Goal: Find specific fact: Find specific fact

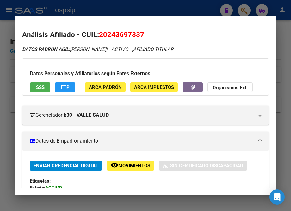
click at [108, 10] on div at bounding box center [145, 105] width 291 height 211
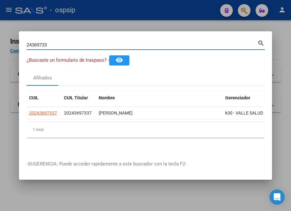
drag, startPoint x: 34, startPoint y: 47, endPoint x: 19, endPoint y: 48, distance: 14.9
click at [19, 48] on mat-dialog-content "24369733 Buscar (apellido, dni, cuil, nro traspaso, cuit, obra social) search ¿…" at bounding box center [145, 96] width 253 height 114
paste input "52366547"
type input "52366547"
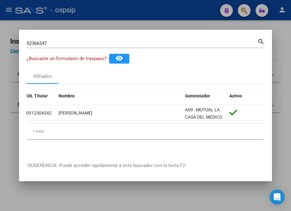
scroll to position [0, 0]
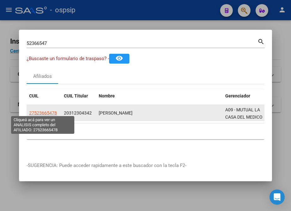
click at [43, 111] on span "27523665478" at bounding box center [43, 112] width 28 height 5
type textarea "27523665478"
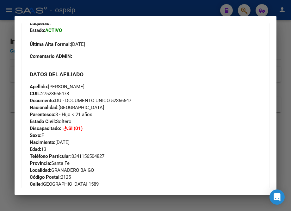
scroll to position [172, 0]
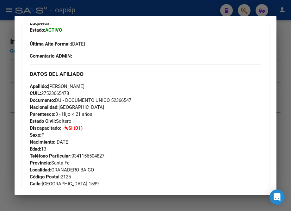
click at [96, 9] on div at bounding box center [145, 105] width 291 height 211
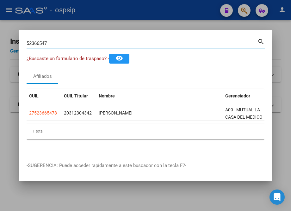
drag, startPoint x: 40, startPoint y: 41, endPoint x: 22, endPoint y: 41, distance: 18.3
click at [22, 41] on mat-dialog-content "52366547 Buscar (apellido, dni, cuil, nro traspaso, cuit, obra social) search ¿…" at bounding box center [145, 95] width 253 height 117
paste input "41246856"
type input "41246856"
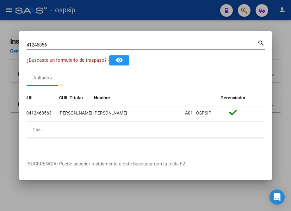
scroll to position [0, 0]
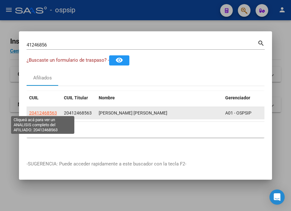
click at [42, 114] on span "20412468563" at bounding box center [43, 112] width 28 height 5
type textarea "20412468563"
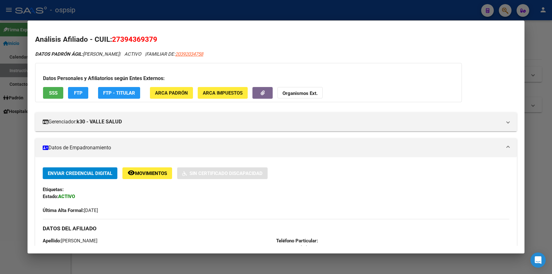
click at [231, 10] on div at bounding box center [276, 137] width 552 height 274
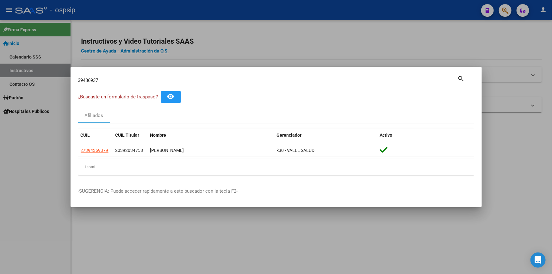
drag, startPoint x: 125, startPoint y: 76, endPoint x: 70, endPoint y: 80, distance: 54.9
click at [71, 80] on mat-dialog-content "39436937 Buscar (apellido, dni, cuil, nro traspaso, cuit, obra social) search ¿…" at bounding box center [276, 127] width 411 height 106
drag, startPoint x: 97, startPoint y: 76, endPoint x: 93, endPoint y: 85, distance: 9.8
click at [71, 84] on mat-dialog-content "39436937 Buscar (apellido, dni, cuil, nro traspaso, cuit, obra social) search ¿…" at bounding box center [276, 127] width 411 height 106
drag, startPoint x: 114, startPoint y: 80, endPoint x: 123, endPoint y: 84, distance: 9.3
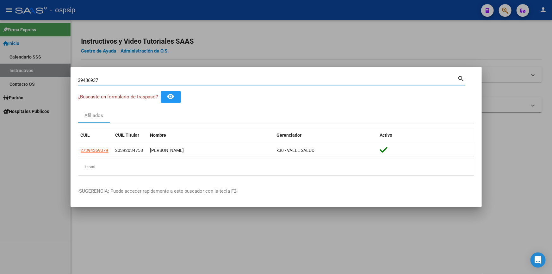
click at [68, 86] on div "39436937 Buscar (apellido, dni, cuil, nro traspaso, cuit, obra social) search ¿…" at bounding box center [276, 137] width 552 height 274
type input "26029125"
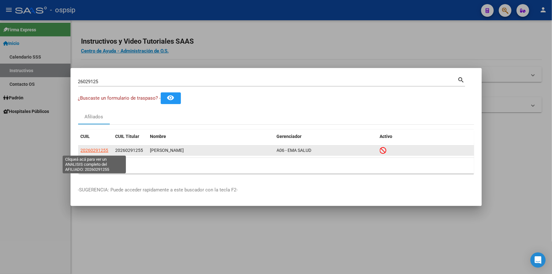
click at [98, 152] on span "20260291255" at bounding box center [95, 150] width 28 height 5
type textarea "20260291255"
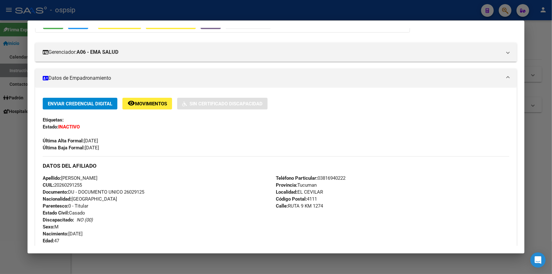
scroll to position [86, 0]
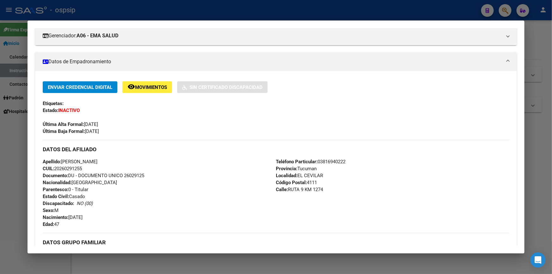
drag, startPoint x: 125, startPoint y: 174, endPoint x: 157, endPoint y: 176, distance: 32.0
click at [157, 176] on div "Apellido: [PERSON_NAME]: 20260291255 Documento: DU - DOCUMENTO UNICO 26029125 N…" at bounding box center [159, 193] width 233 height 70
copy span "26029125"
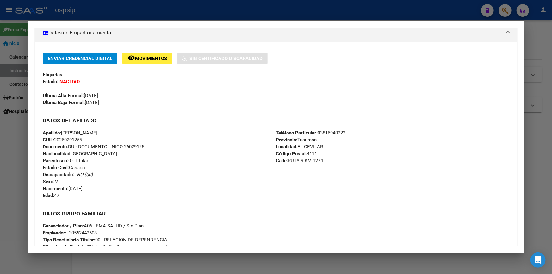
scroll to position [0, 0]
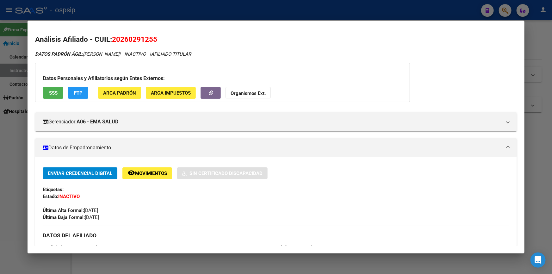
click at [234, 8] on div at bounding box center [276, 137] width 552 height 274
